Goal: Information Seeking & Learning: Learn about a topic

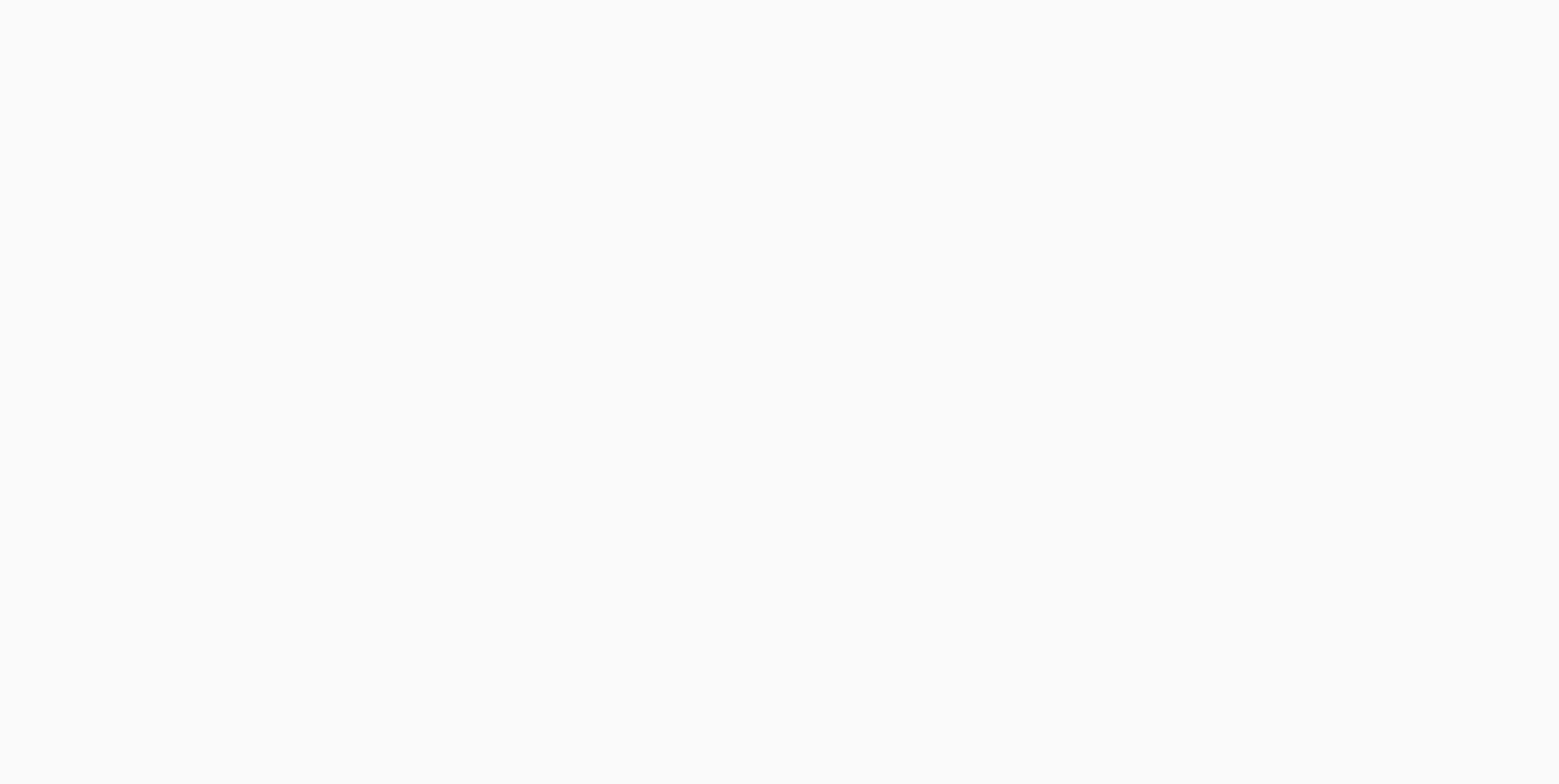
scroll to position [2218, 0]
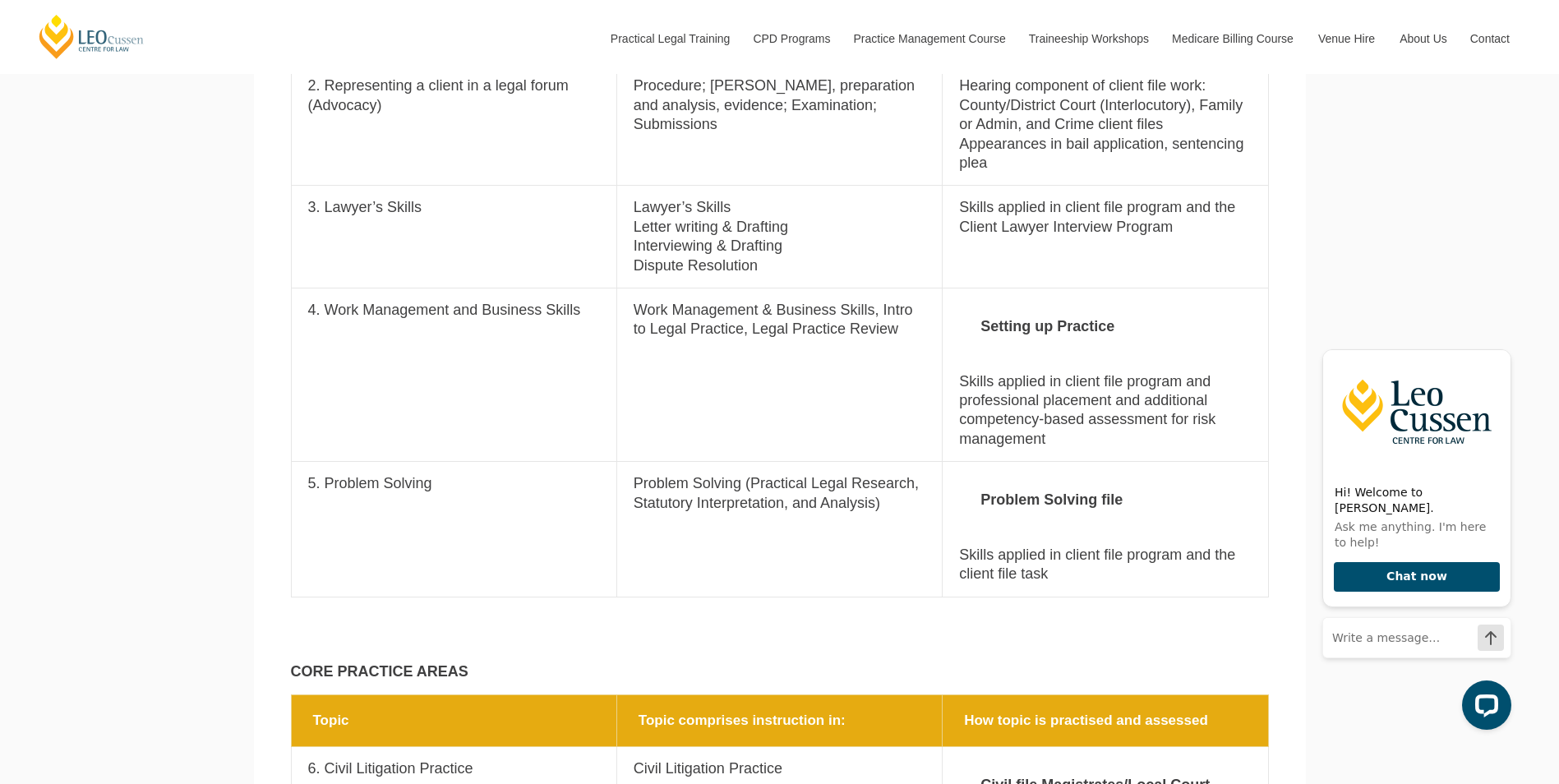
scroll to position [1639, 0]
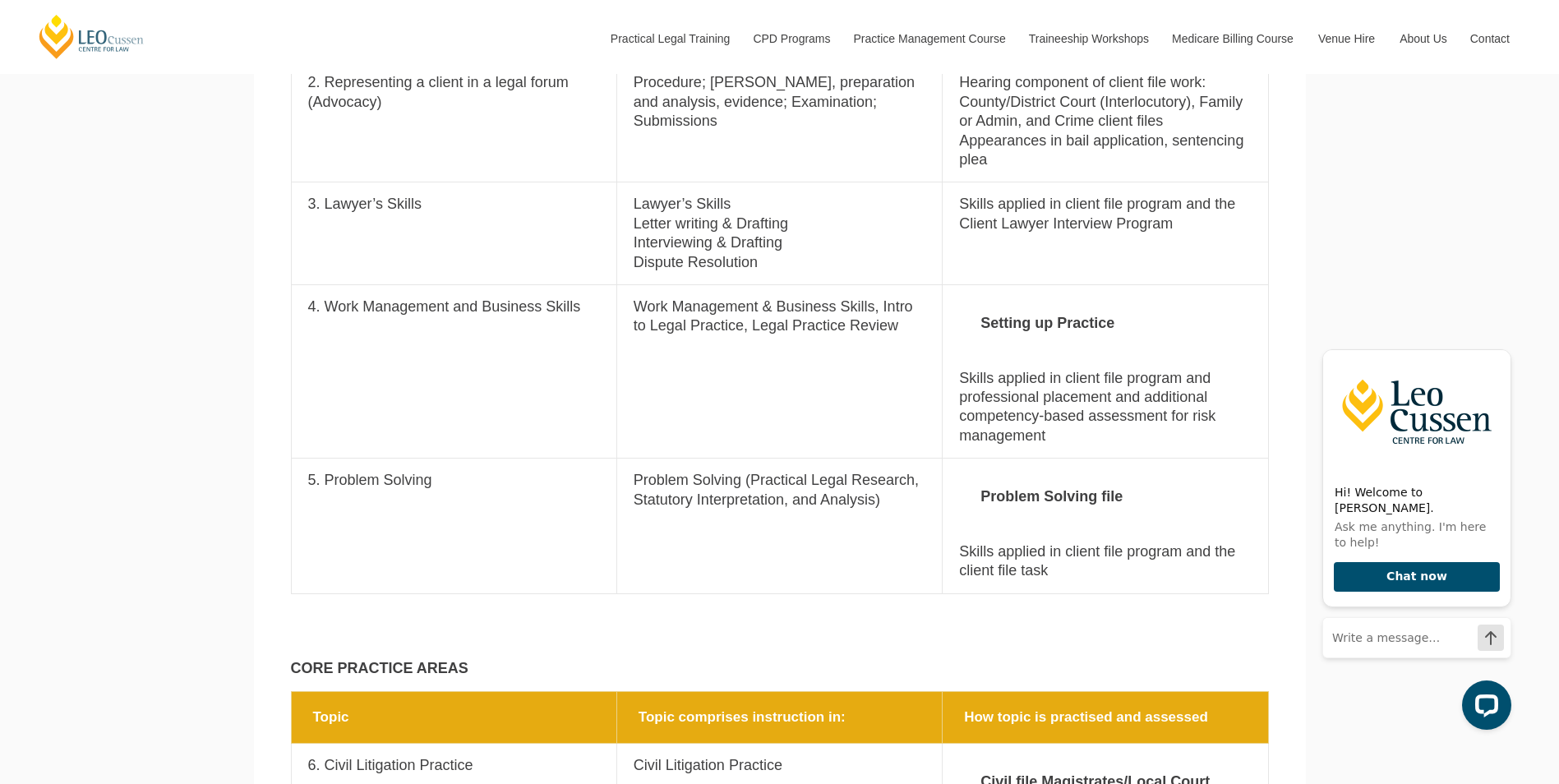
drag, startPoint x: 1106, startPoint y: 549, endPoint x: 1044, endPoint y: 495, distance: 82.2
click at [1044, 495] on td "How topic is practised and assessed Problem Solving file Skills applied in clie…" at bounding box center [1105, 526] width 325 height 135
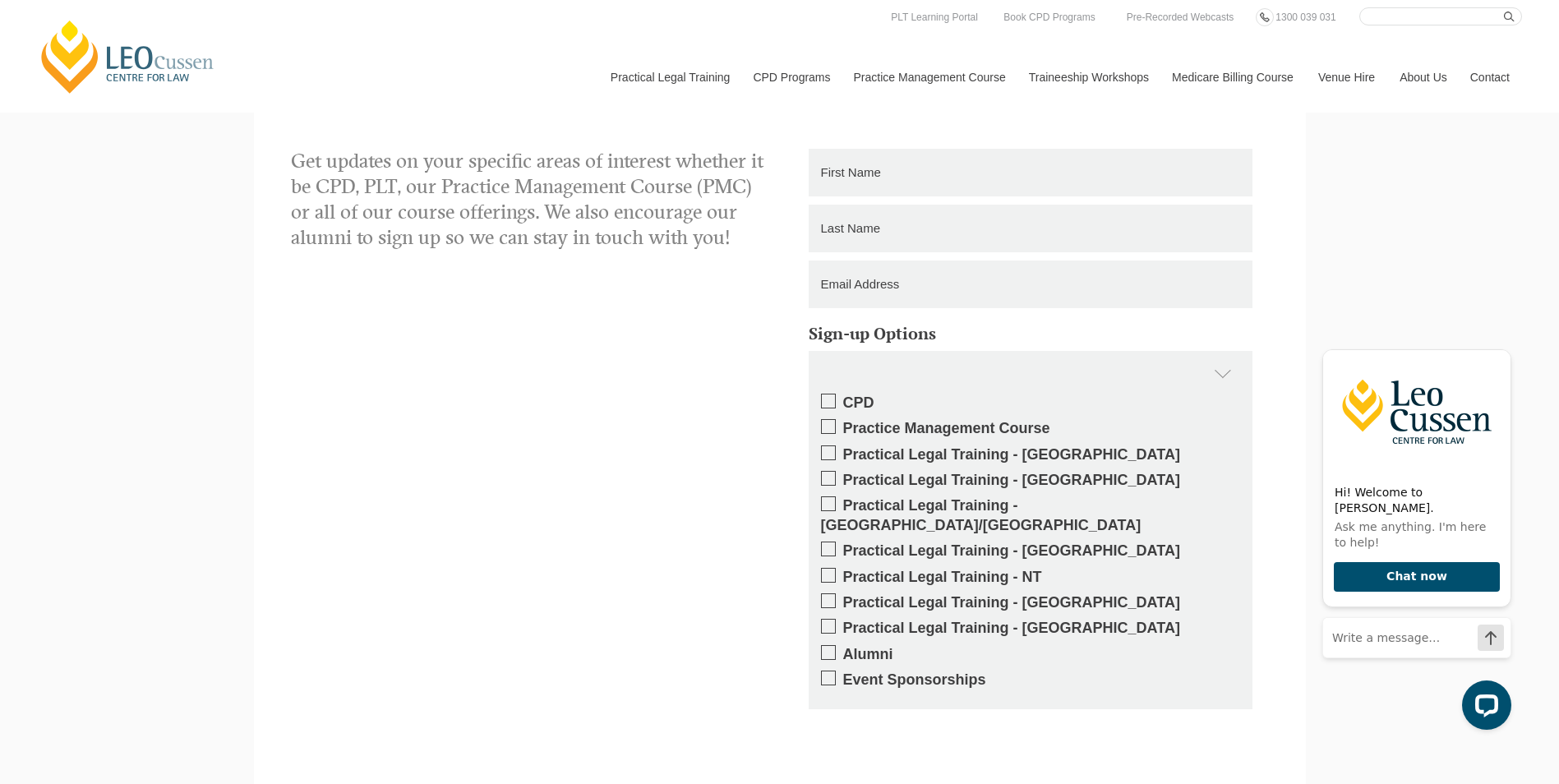
scroll to position [5007, 0]
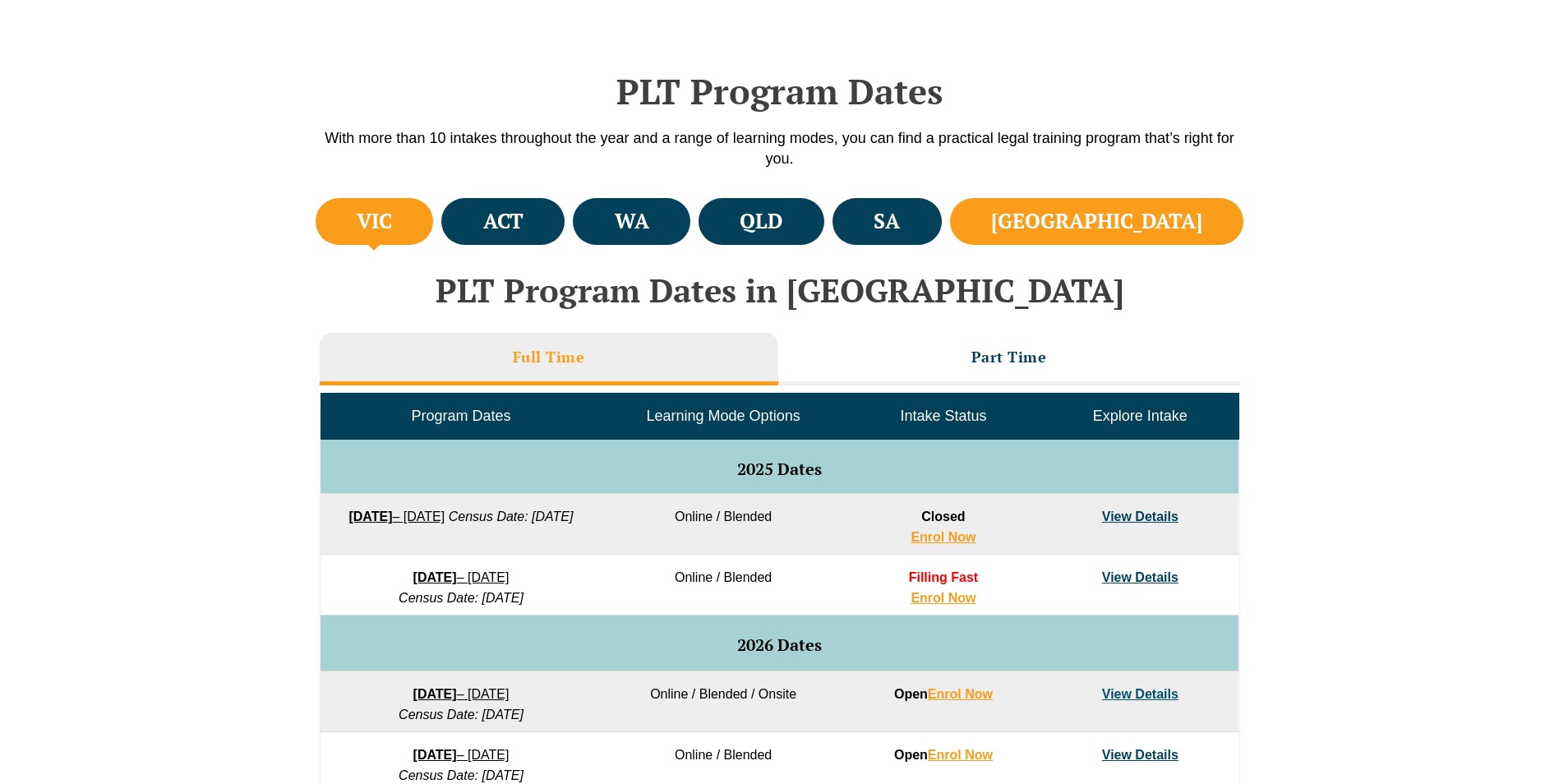
click at [1103, 219] on li "[GEOGRAPHIC_DATA]" at bounding box center [1097, 221] width 295 height 47
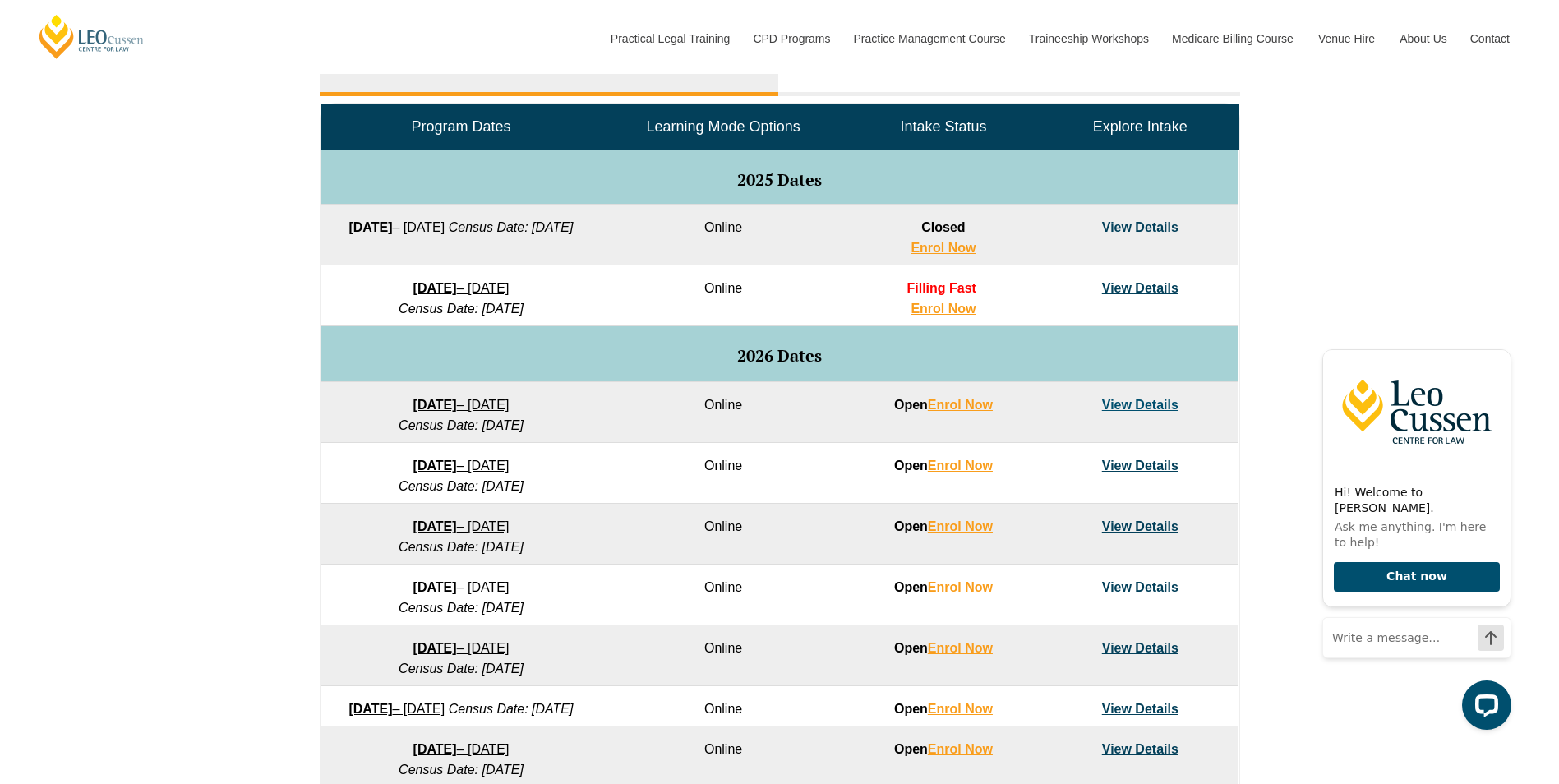
scroll to position [822, 0]
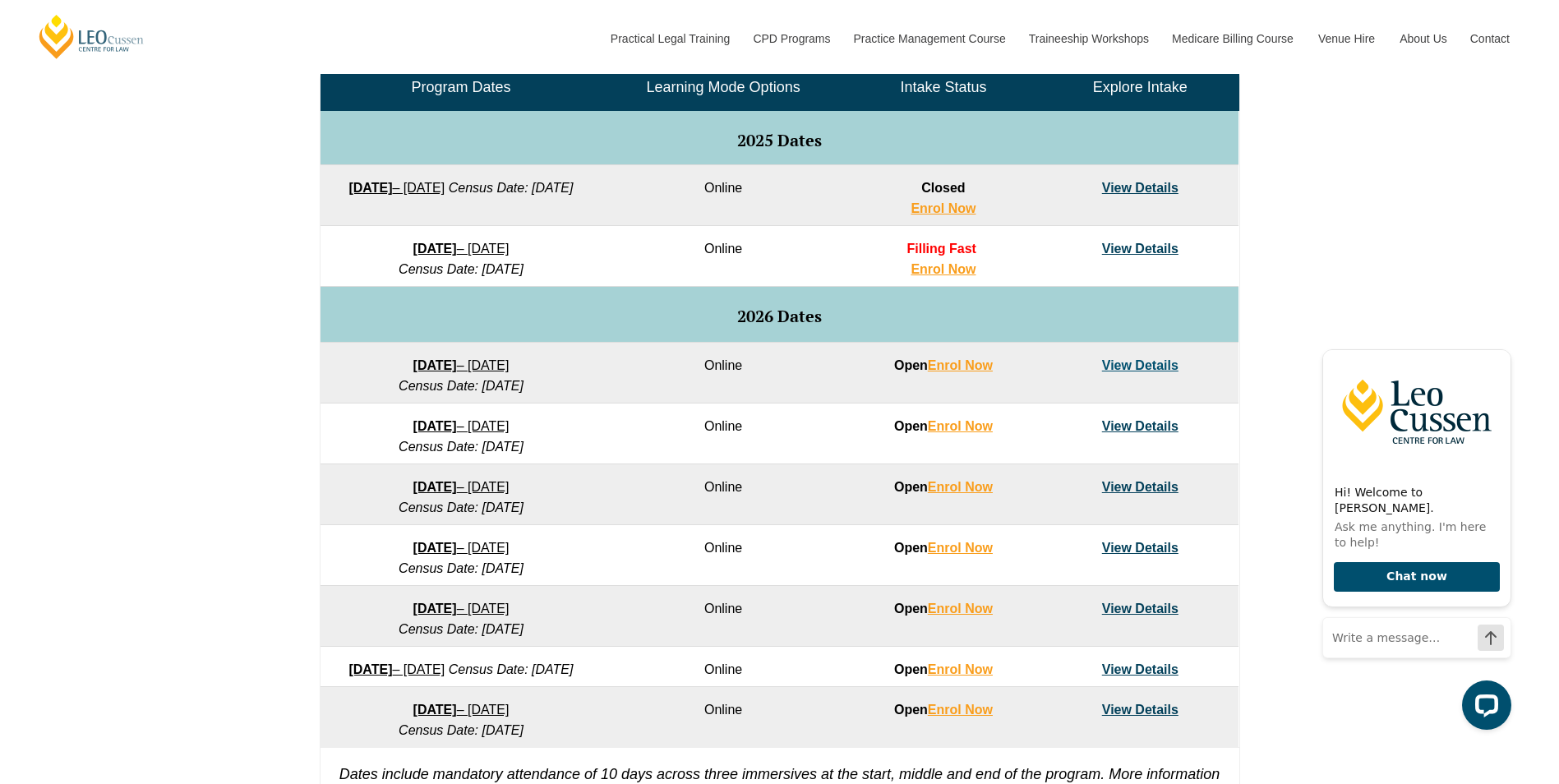
click at [1142, 418] on td "View Details" at bounding box center [1139, 433] width 196 height 61
click at [1142, 419] on td "View Details" at bounding box center [1139, 433] width 196 height 61
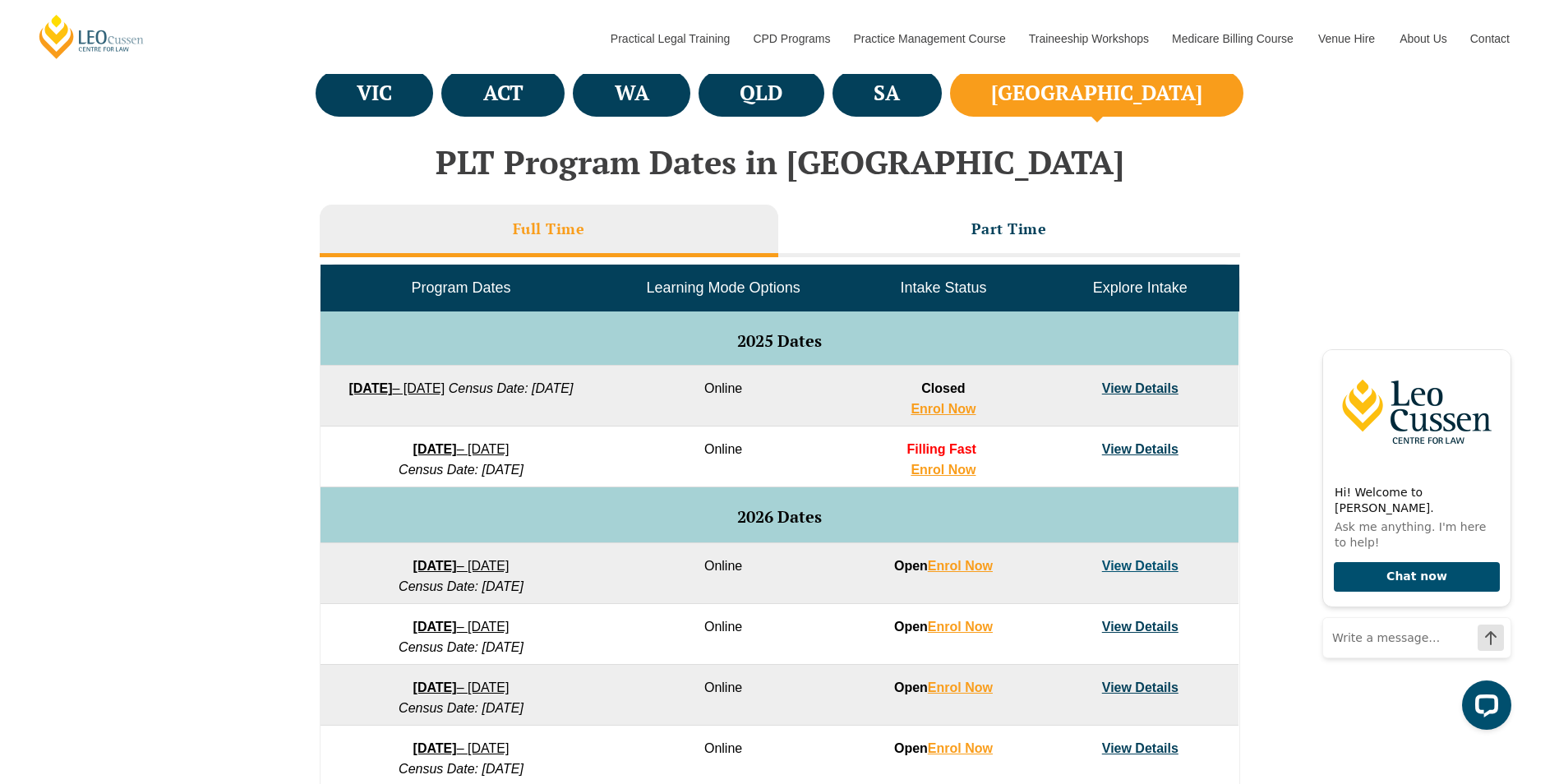
scroll to position [575, 0]
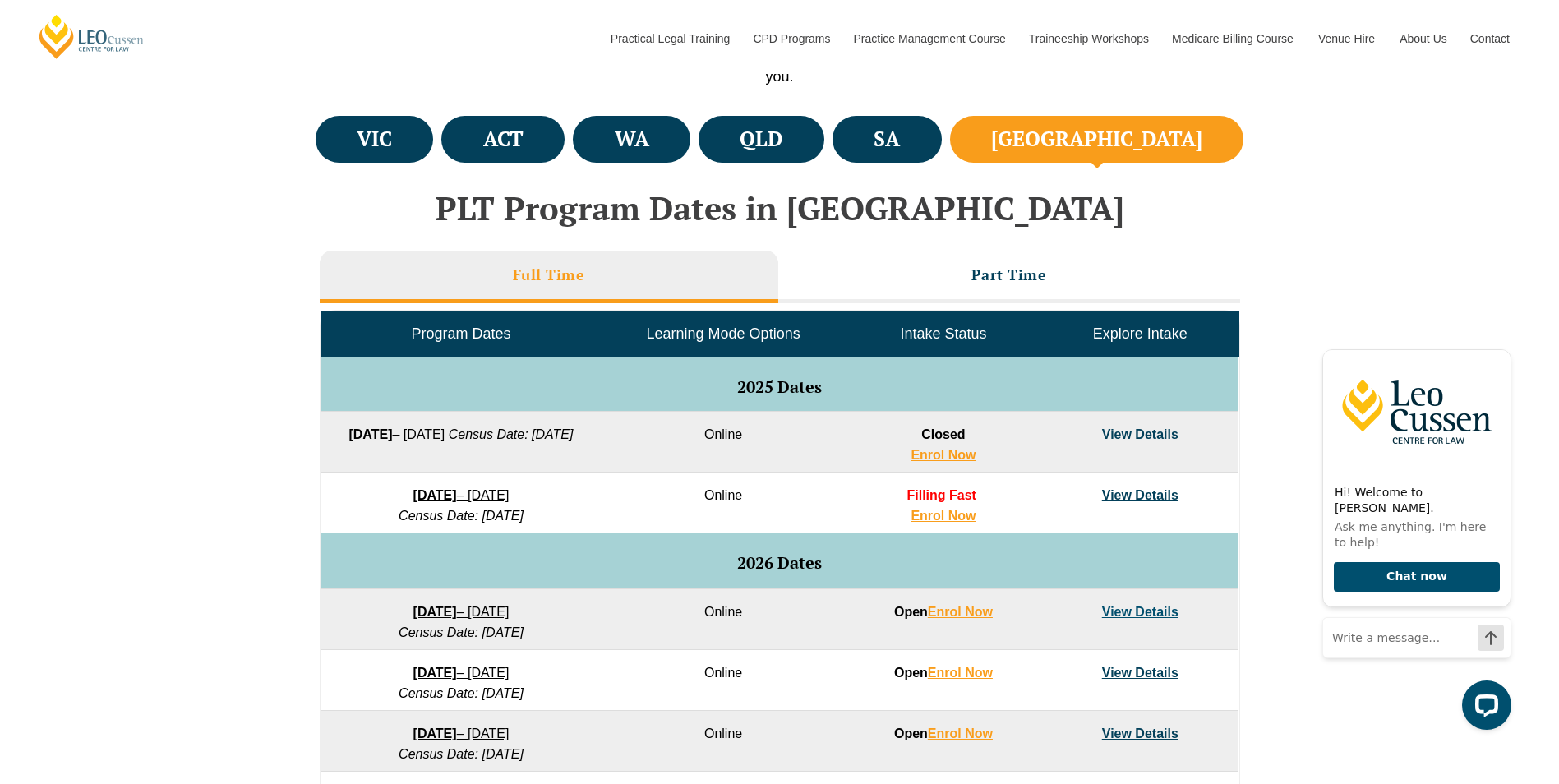
click at [1001, 231] on div "PLT Program Dates in [GEOGRAPHIC_DATA] Full Time Part Time Program Dates Learni…" at bounding box center [780, 629] width 937 height 912
click at [997, 247] on div "Full Time Part Time Program Dates Learning Mode Options Intake Status Explore I…" at bounding box center [779, 663] width 920 height 843
click at [920, 279] on li "Part Time" at bounding box center [1009, 276] width 461 height 52
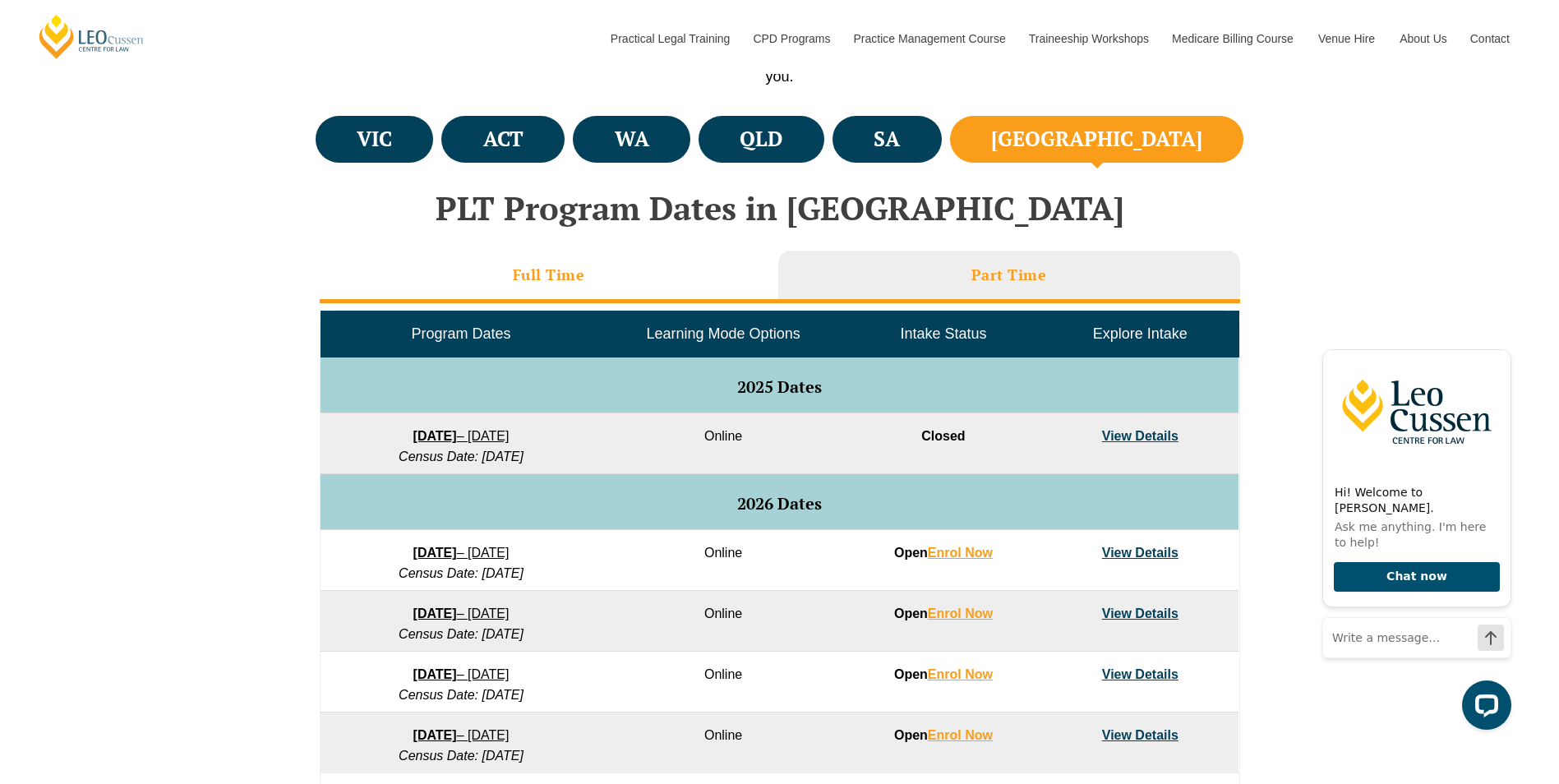
click at [683, 278] on li "Full Time" at bounding box center [549, 276] width 459 height 52
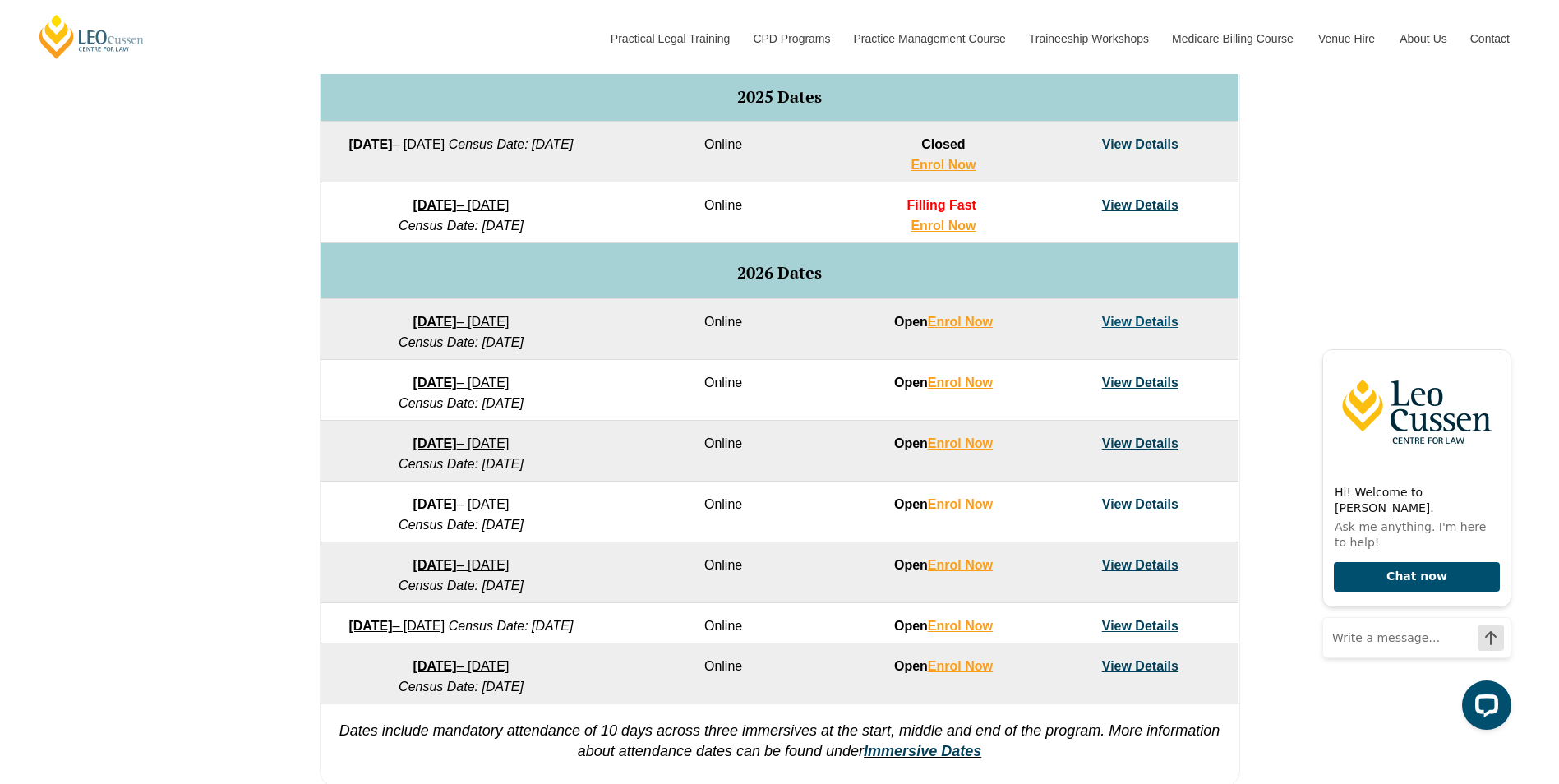
scroll to position [904, 0]
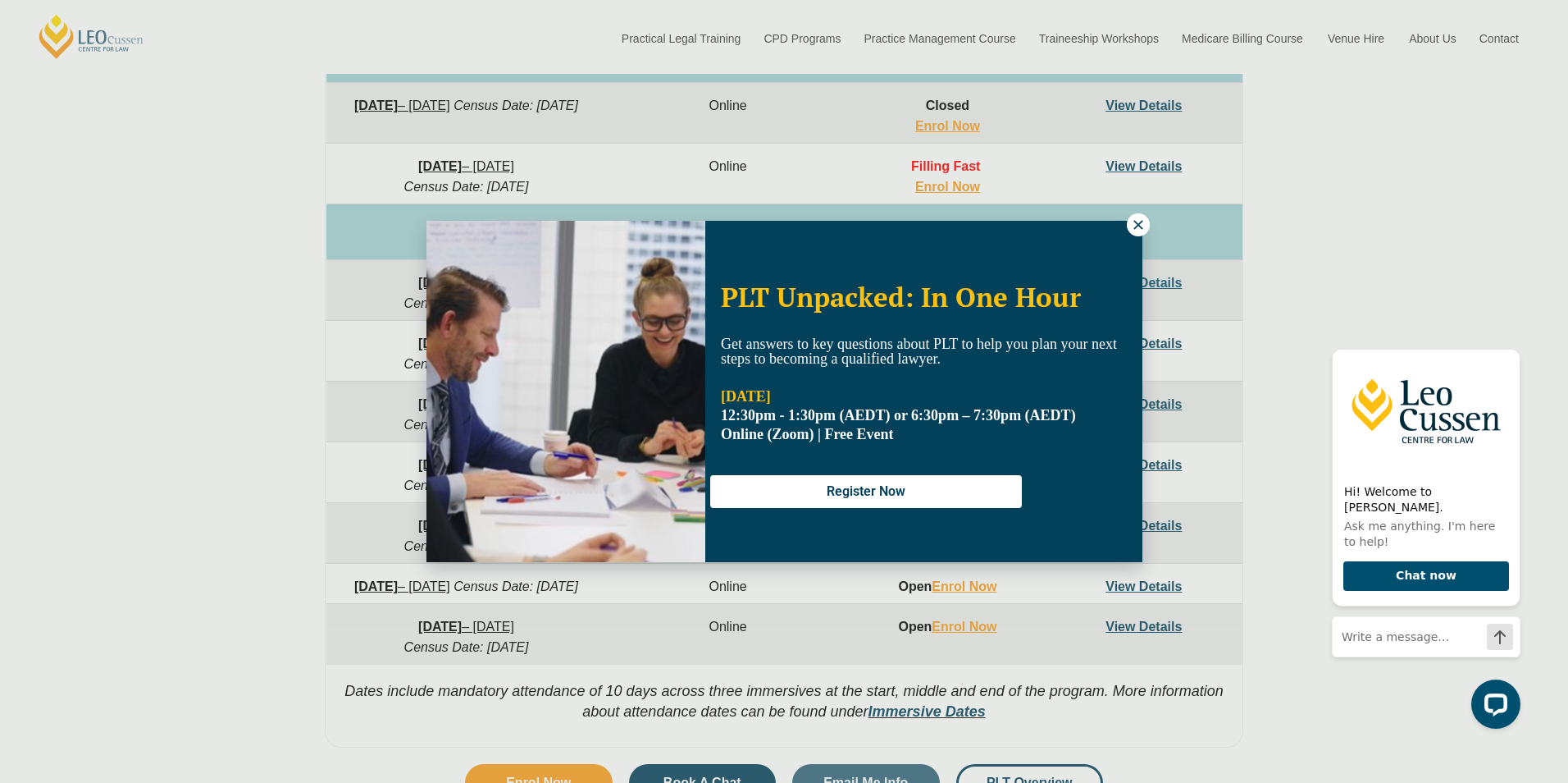
click at [1126, 234] on div "PLT Unpacked: In One Hour Get answers to key questions about PLT to help you pl…" at bounding box center [784, 391] width 716 height 341
click at [1131, 220] on icon at bounding box center [1137, 224] width 15 height 15
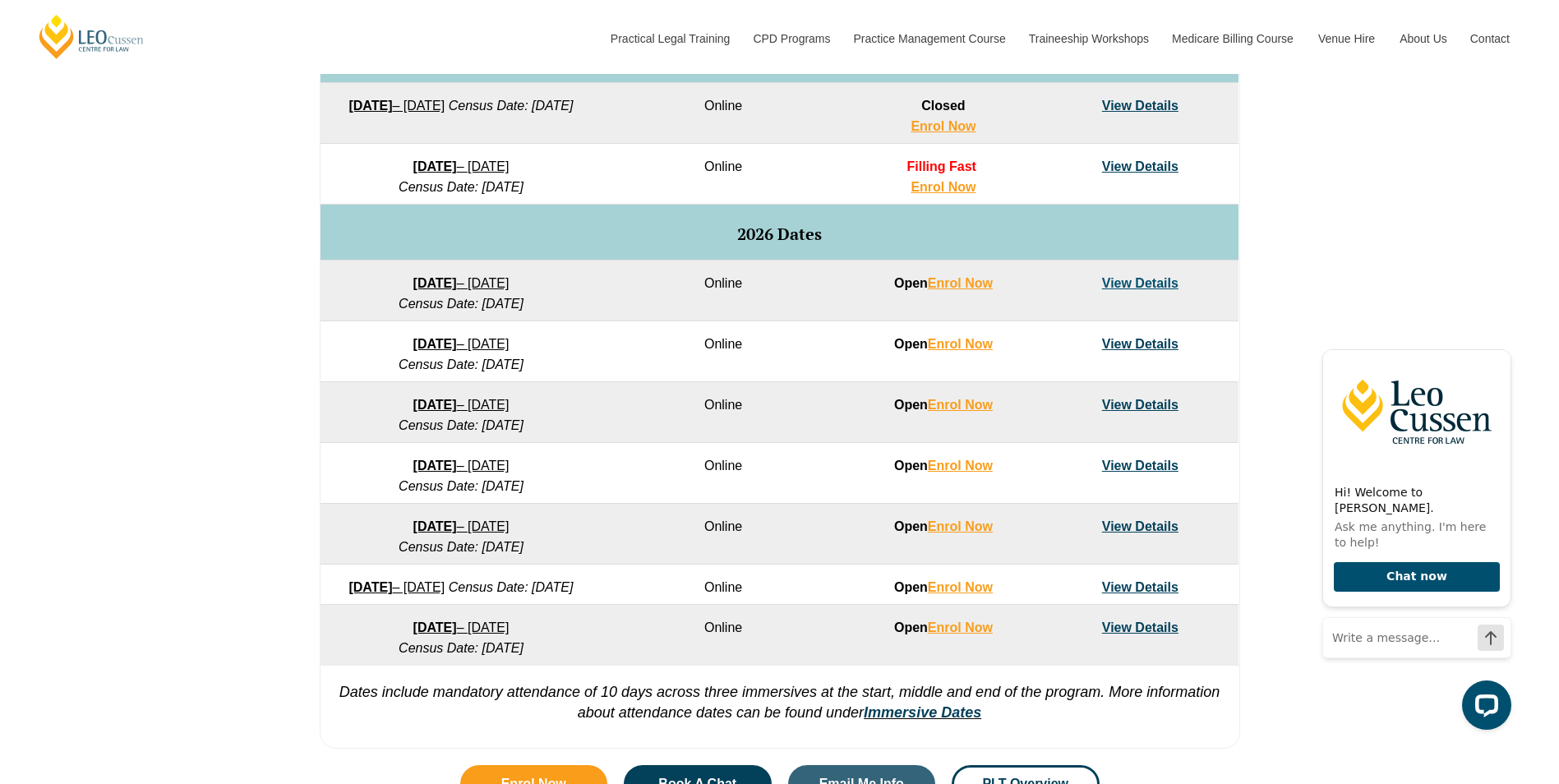
click at [1115, 339] on link "View Details" at bounding box center [1139, 343] width 76 height 14
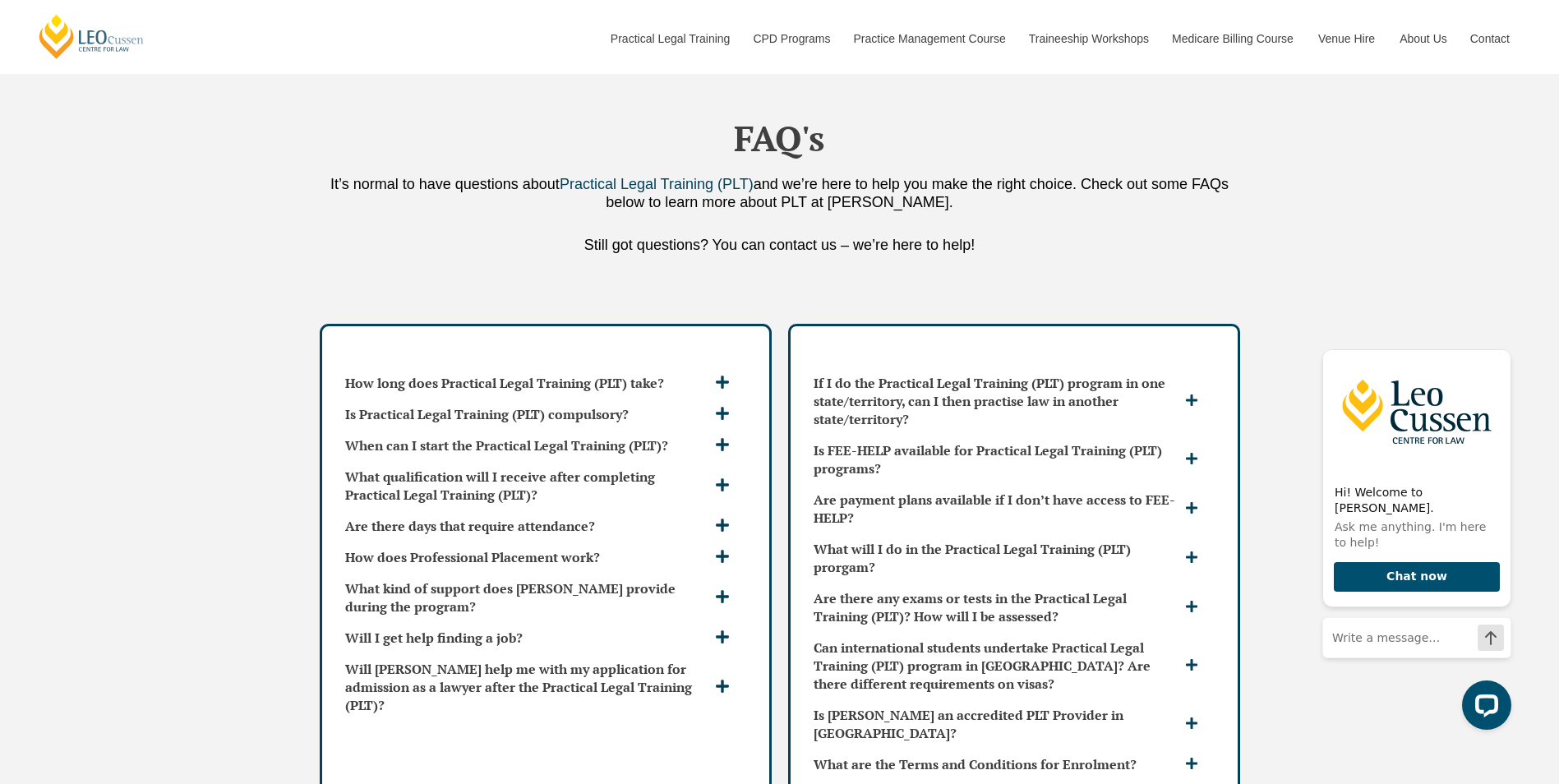
scroll to position [4190, 0]
click at [724, 398] on div "Is Practical Legal Training (PLT) compulsory?" at bounding box center [545, 413] width 414 height 31
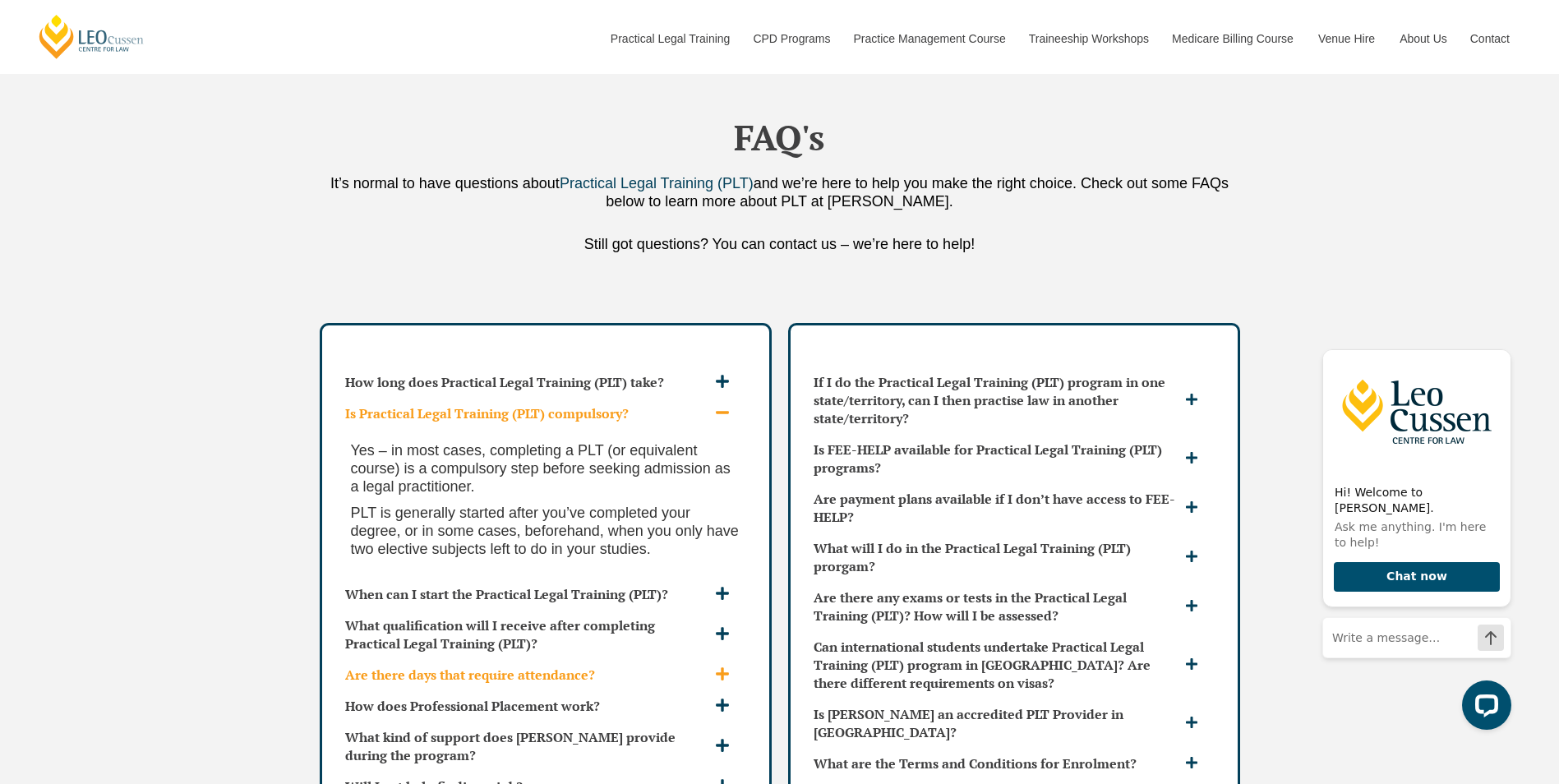
click at [722, 667] on icon at bounding box center [722, 673] width 13 height 13
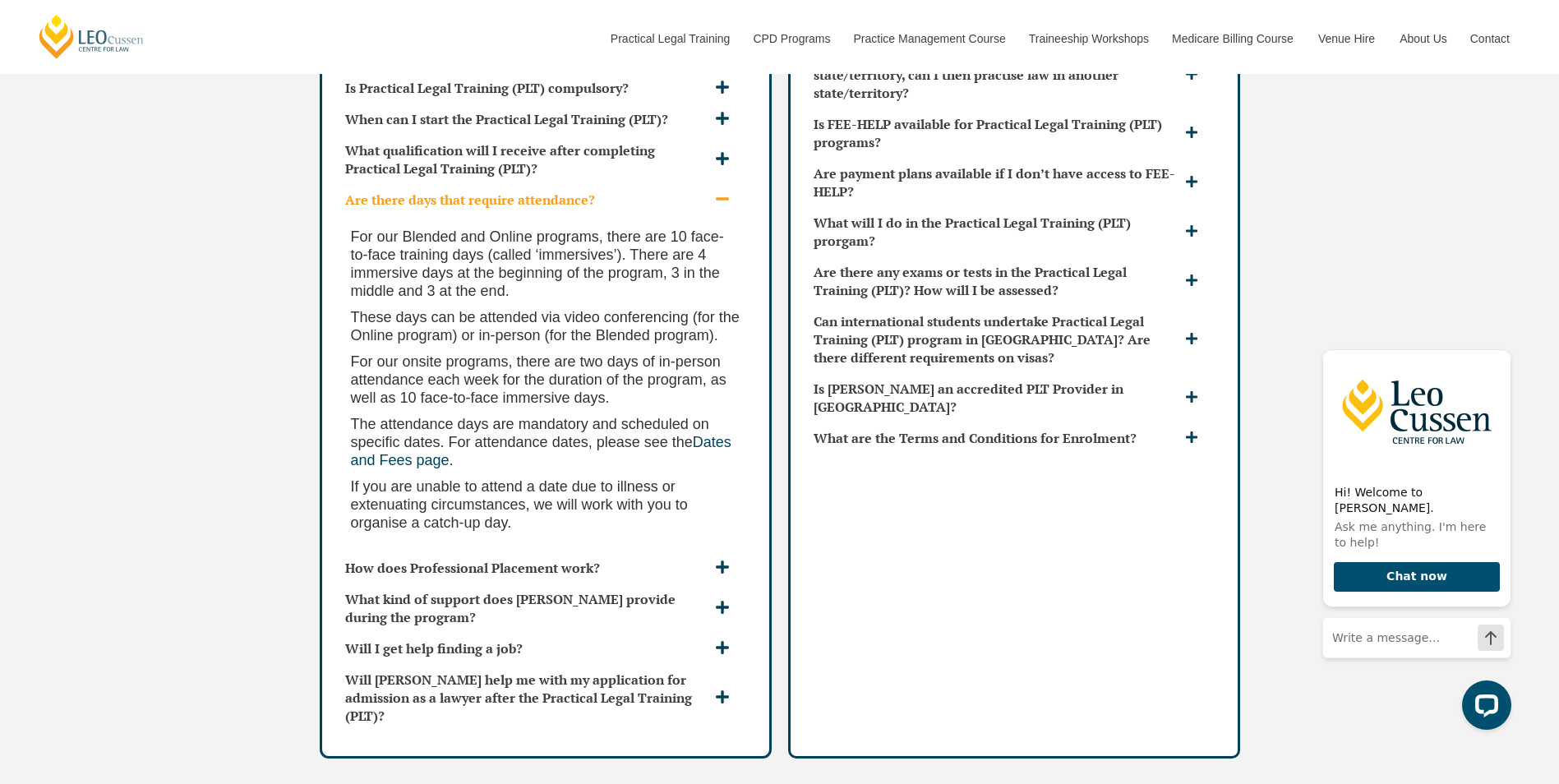
scroll to position [4518, 0]
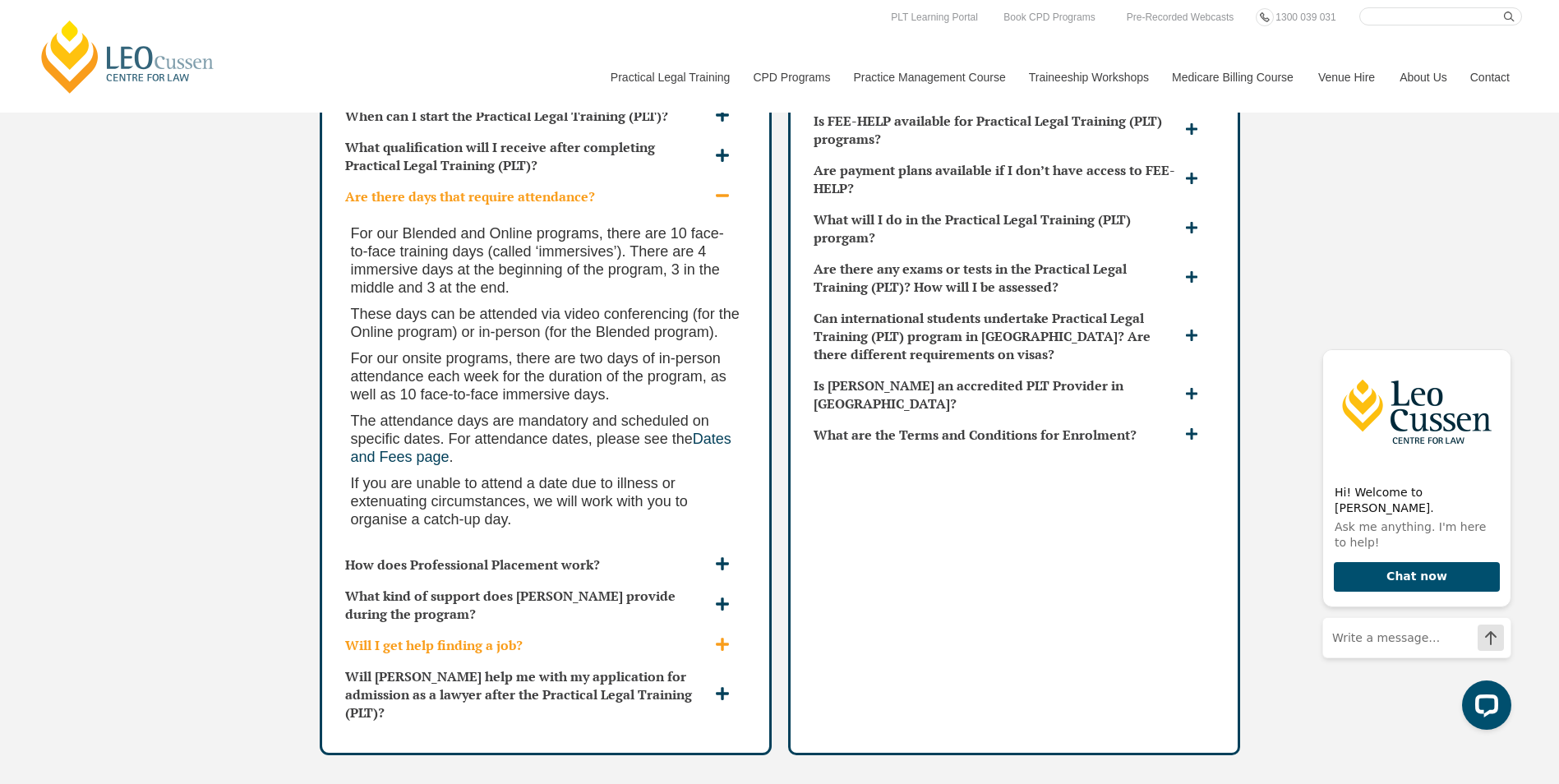
click at [730, 637] on span at bounding box center [724, 645] width 27 height 17
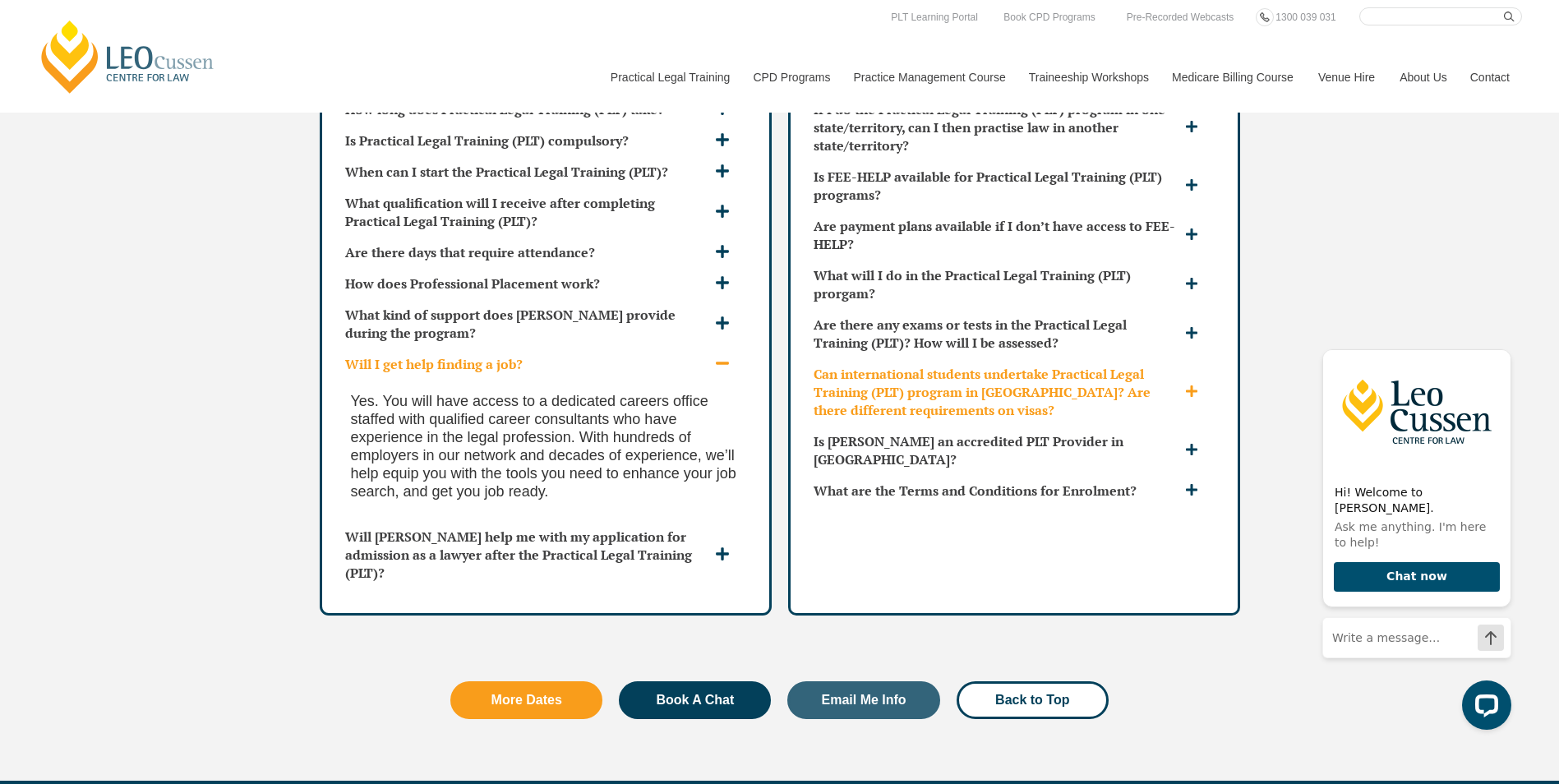
scroll to position [4436, 0]
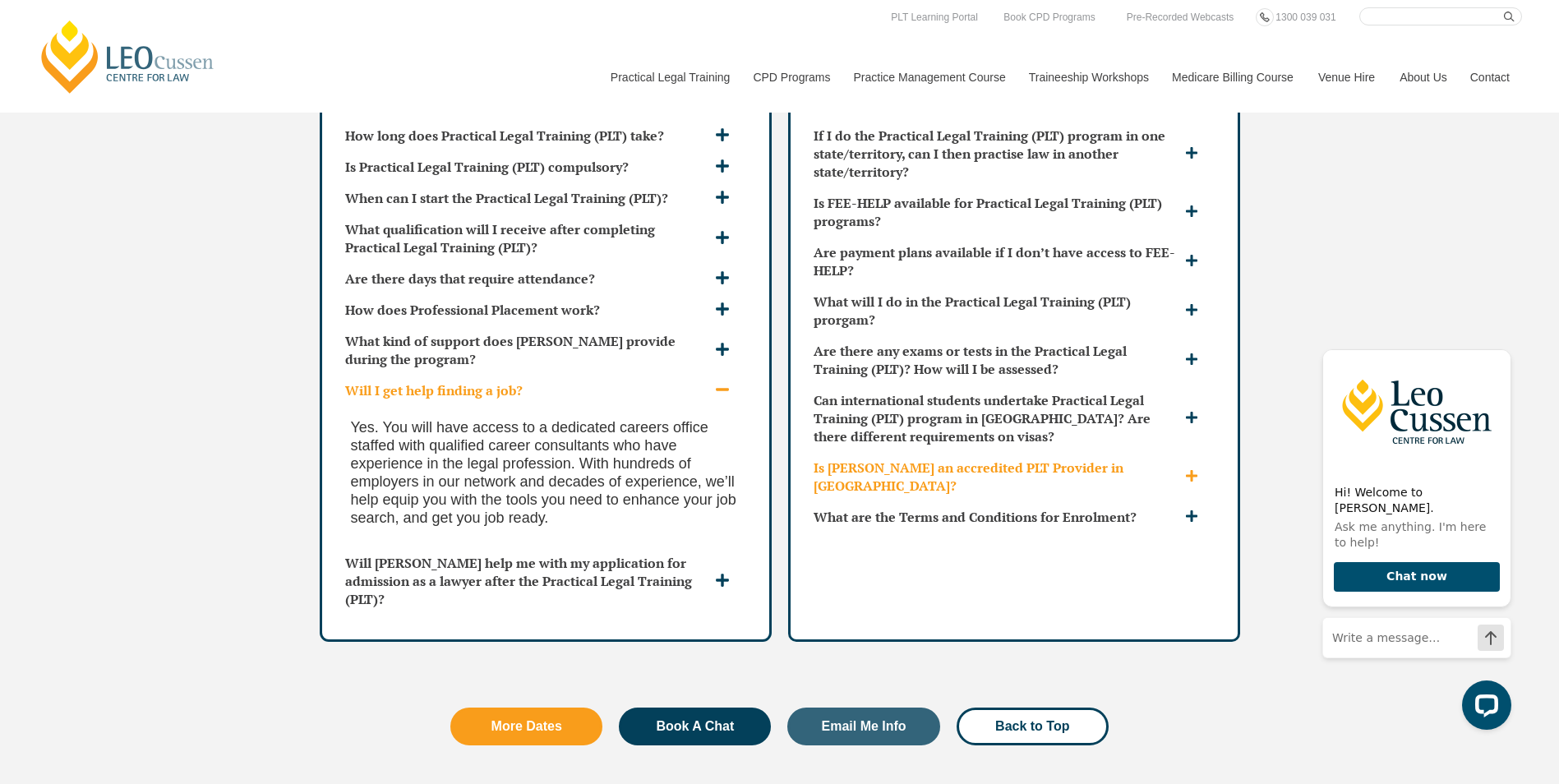
click at [1105, 459] on h3 "Is Leo Cussen an accredited PLT Provider in NSW?" at bounding box center [997, 477] width 367 height 36
